Goal: Information Seeking & Learning: Understand process/instructions

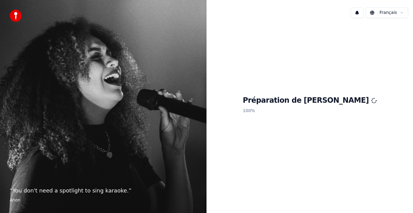
click at [17, 15] on img at bounding box center [16, 16] width 12 height 12
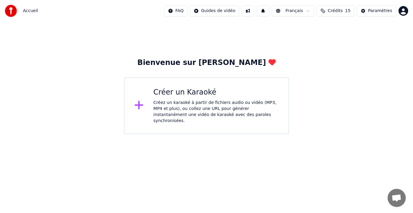
click at [393, 195] on span "Ouvrir le chat" at bounding box center [396, 198] width 10 height 8
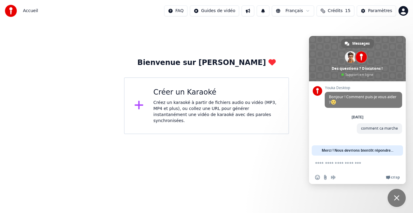
click at [196, 134] on html "Accueil FAQ Guides de vidéo Français Crédits 15 Paramètres Bienvenue sur Youka …" at bounding box center [206, 67] width 413 height 134
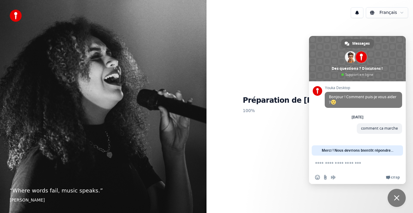
click at [391, 198] on span "Fermer le chat" at bounding box center [396, 198] width 18 height 18
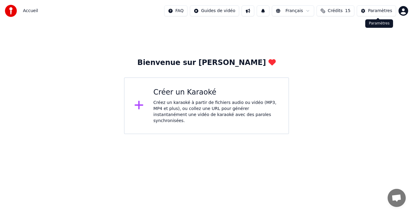
click at [371, 14] on button "Paramètres" at bounding box center [375, 10] width 39 height 11
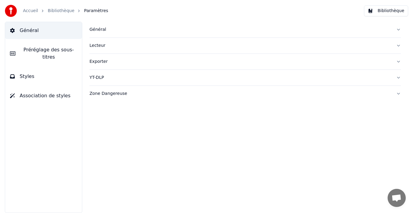
click at [27, 32] on span "Général" at bounding box center [29, 30] width 19 height 7
click at [381, 11] on button "Bibliothèque" at bounding box center [386, 10] width 44 height 11
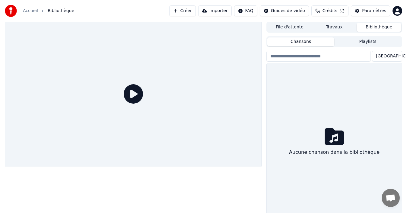
click at [381, 11] on div "Paramètres" at bounding box center [374, 11] width 24 height 6
click at [293, 40] on button "Chansons" at bounding box center [301, 41] width 67 height 9
click at [304, 56] on input "search" at bounding box center [319, 56] width 105 height 11
click at [48, 9] on span "Bibliothèque" at bounding box center [61, 11] width 27 height 6
click at [135, 95] on icon at bounding box center [133, 93] width 19 height 19
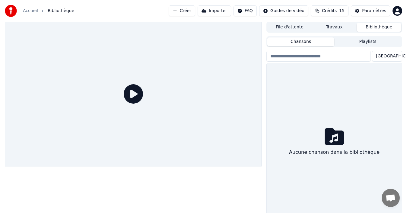
click at [135, 95] on icon at bounding box center [133, 93] width 19 height 19
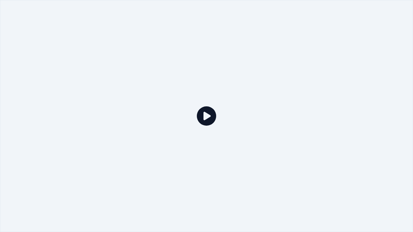
click at [205, 114] on icon at bounding box center [206, 115] width 19 height 19
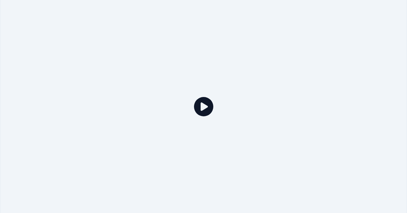
click at [284, 12] on html "Accueil Bibliothèque Créer Importer FAQ Guides de vidéo Crédits 15 Paramètres F…" at bounding box center [203, 106] width 407 height 213
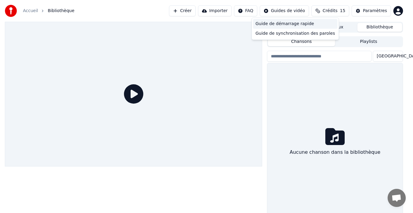
click at [282, 24] on div "Guide de démarrage rapide" at bounding box center [295, 24] width 84 height 10
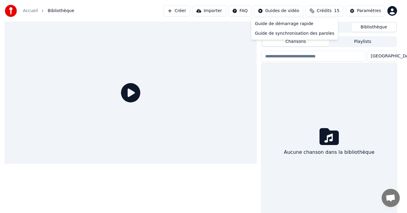
click at [287, 12] on html "Accueil Bibliothèque Créer Importer FAQ Guides de vidéo Crédits 15 Paramètres F…" at bounding box center [203, 106] width 407 height 213
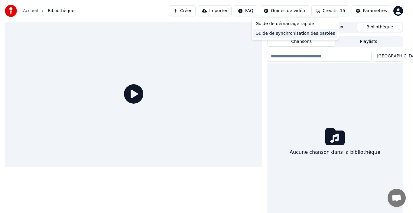
click at [281, 33] on div "Guide de synchronisation des paroles" at bounding box center [295, 34] width 84 height 10
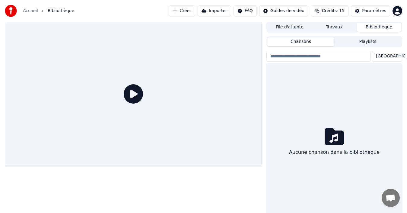
click at [331, 25] on button "Travaux" at bounding box center [334, 27] width 45 height 9
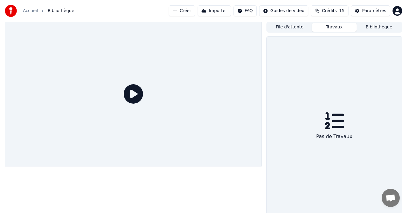
click at [374, 28] on button "Bibliothèque" at bounding box center [379, 27] width 45 height 9
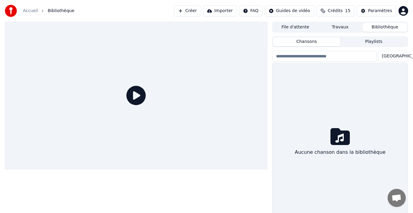
click at [401, 12] on html "Accueil Bibliothèque Créer Importer FAQ Guides de vidéo Crédits 15 Paramètres F…" at bounding box center [206, 106] width 413 height 213
